Goal: Task Accomplishment & Management: Manage account settings

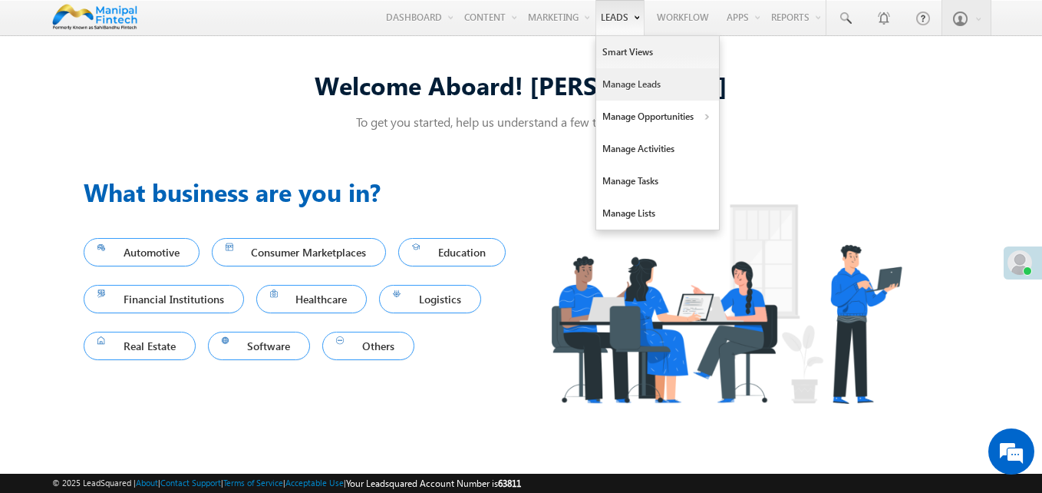
click at [629, 100] on link "Manage Leads" at bounding box center [657, 84] width 123 height 32
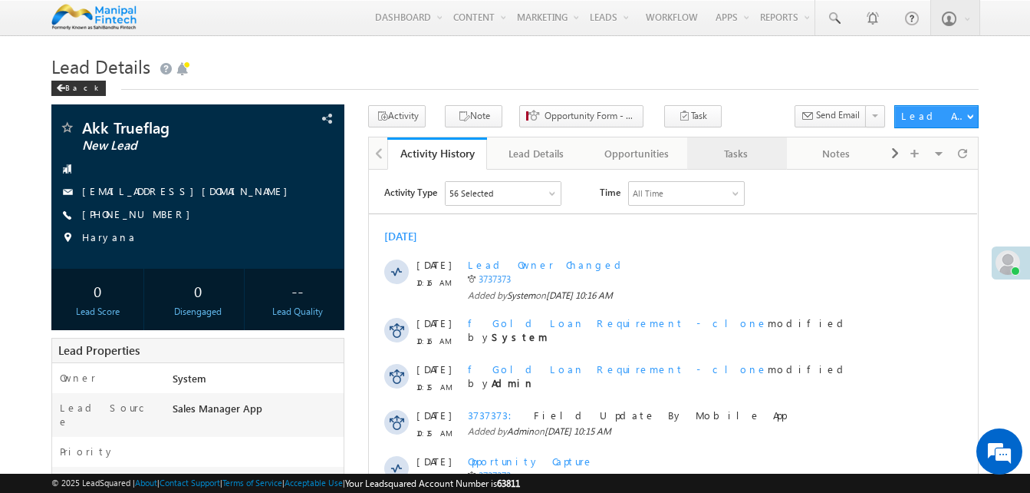
click at [727, 150] on div "Tasks" at bounding box center [737, 153] width 74 height 18
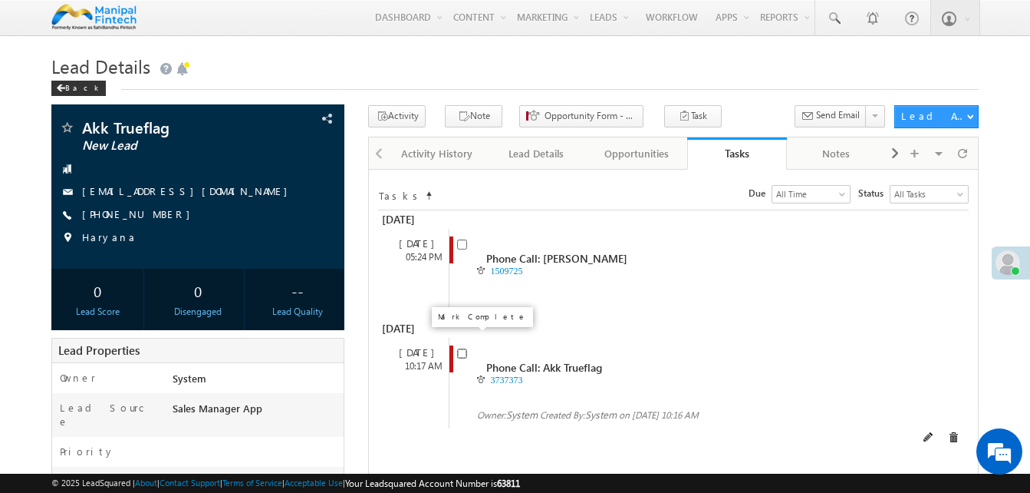
click at [464, 348] on input "checkbox" at bounding box center [462, 353] width 10 height 10
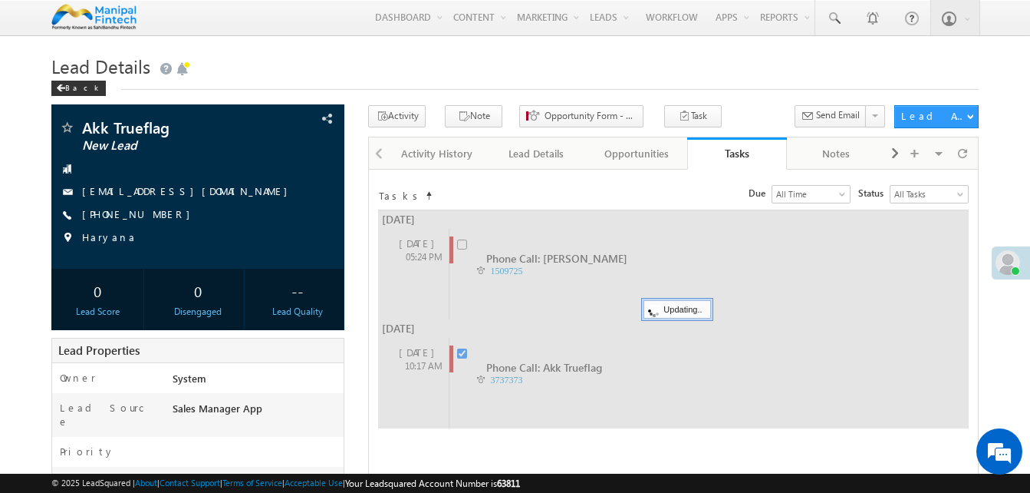
checkbox input "false"
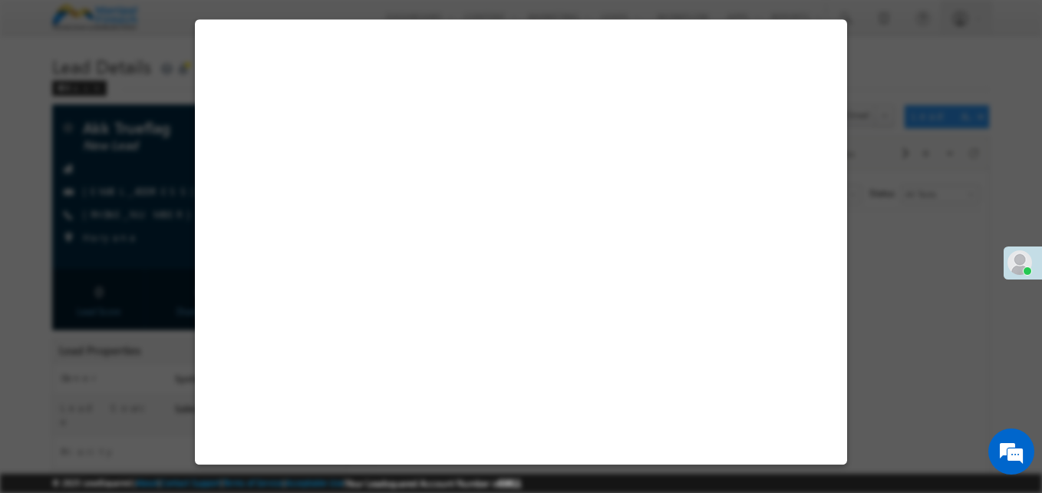
select select "Sales Manager App"
select select "Fresh Lead"
select select "Doorstep"
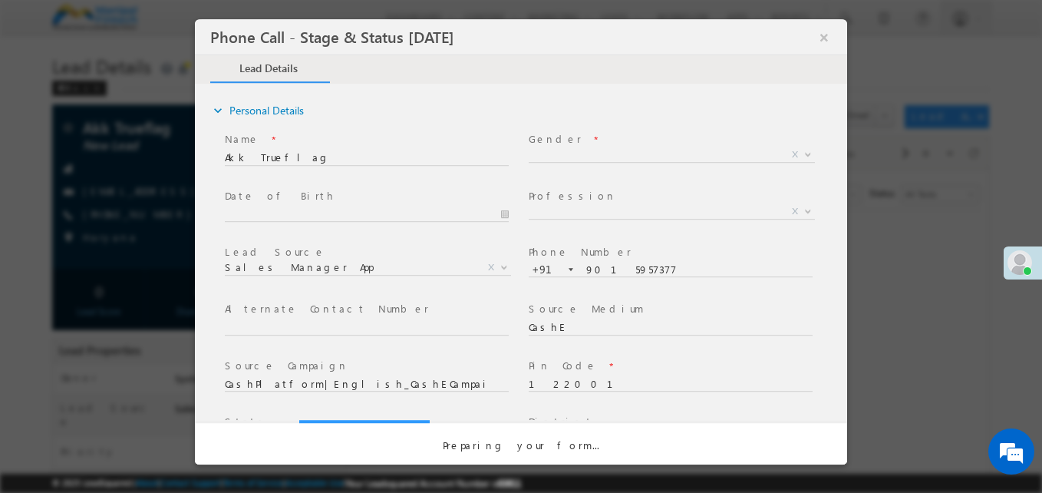
select select "Open"
select select "Fresh Lead"
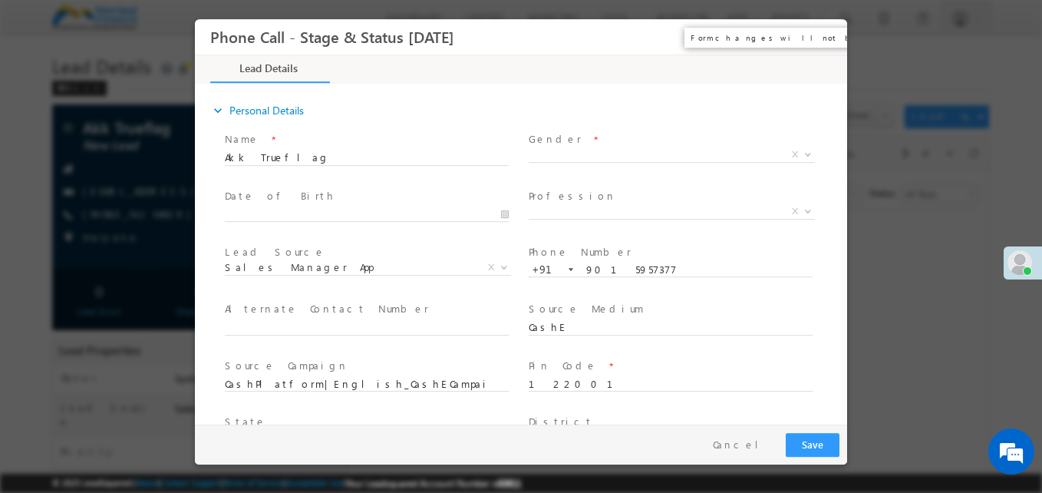
click at [824, 44] on button "×" at bounding box center [824, 37] width 26 height 28
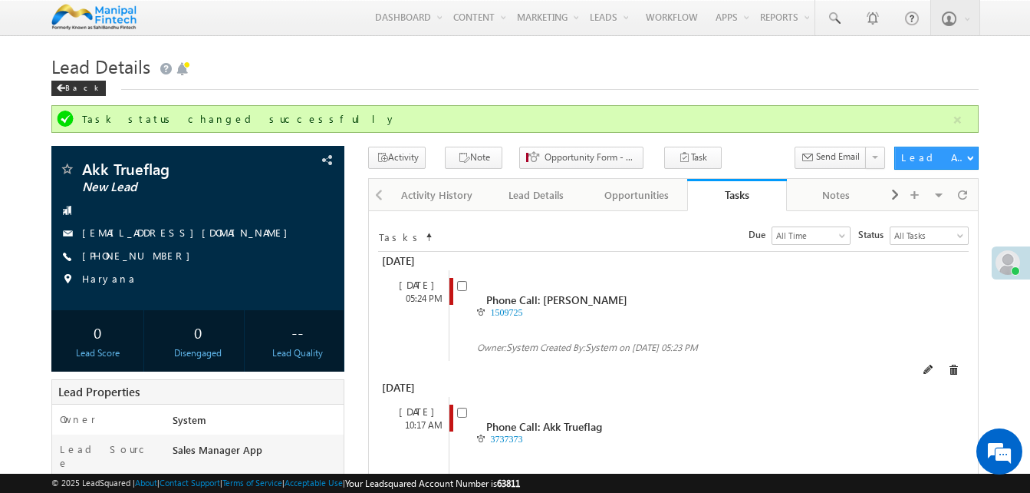
click at [687, 273] on div "Phone Call: [PERSON_NAME] 1509725 Owner: System System" at bounding box center [686, 315] width 475 height 91
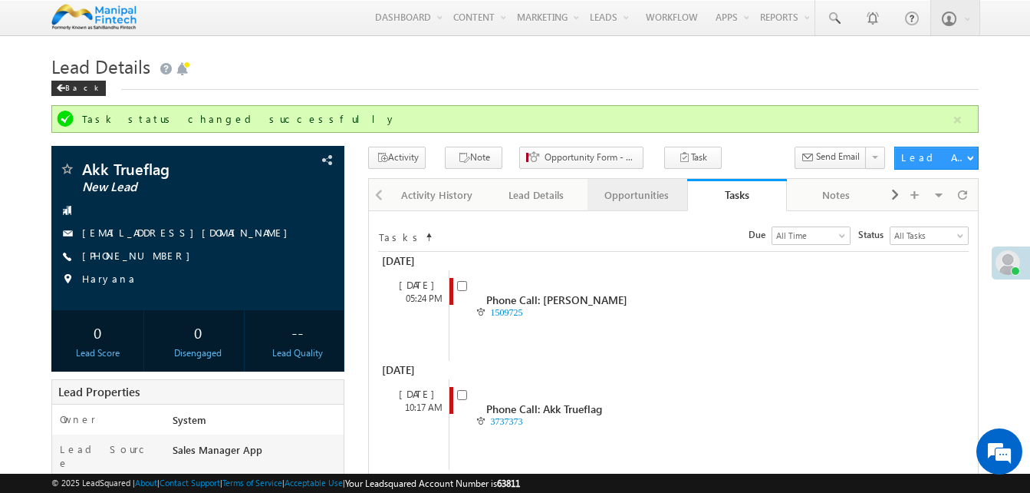
click at [648, 199] on div "Opportunities" at bounding box center [637, 195] width 74 height 18
